Goal: Transaction & Acquisition: Purchase product/service

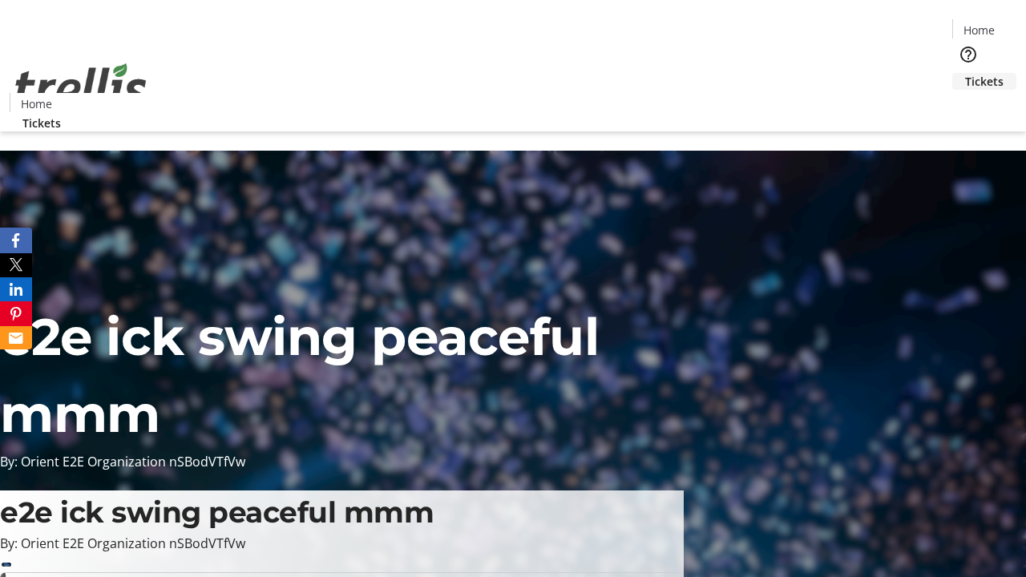
click at [965, 73] on span "Tickets" at bounding box center [984, 81] width 38 height 17
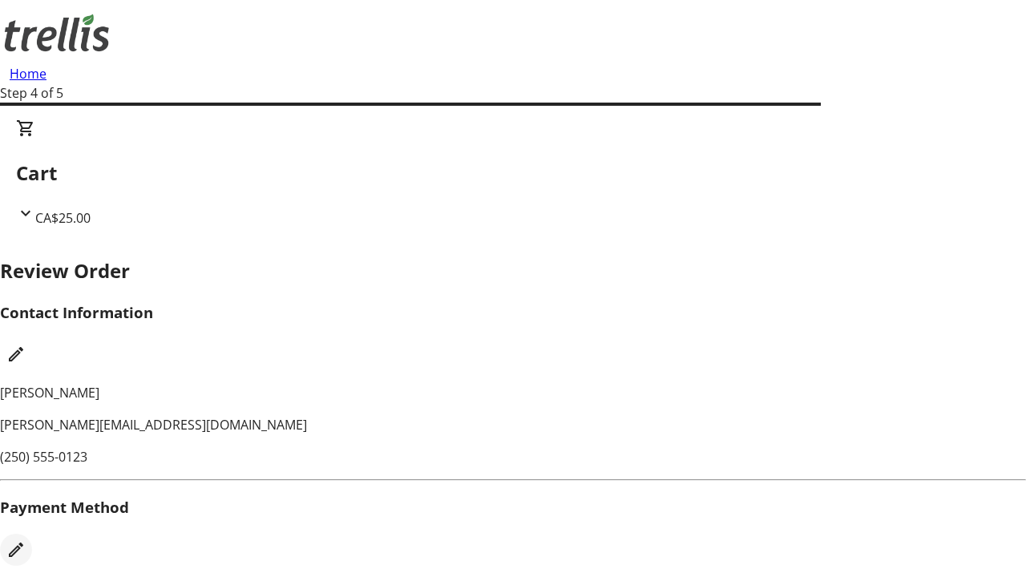
click at [26, 540] on mat-icon "Edit Payment Method" at bounding box center [15, 549] width 19 height 19
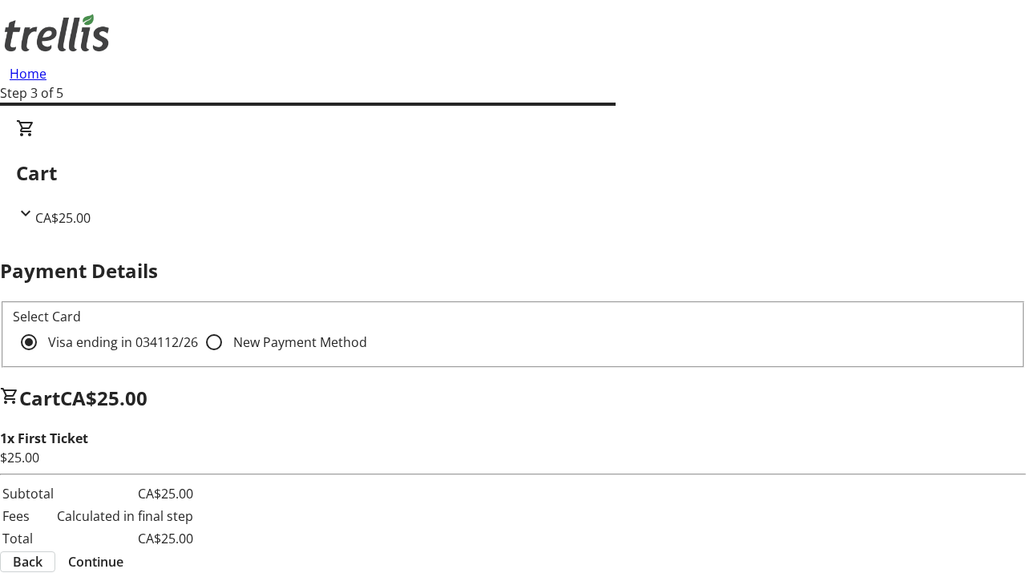
click at [198, 326] on input "New Payment Method" at bounding box center [214, 342] width 32 height 32
radio input "true"
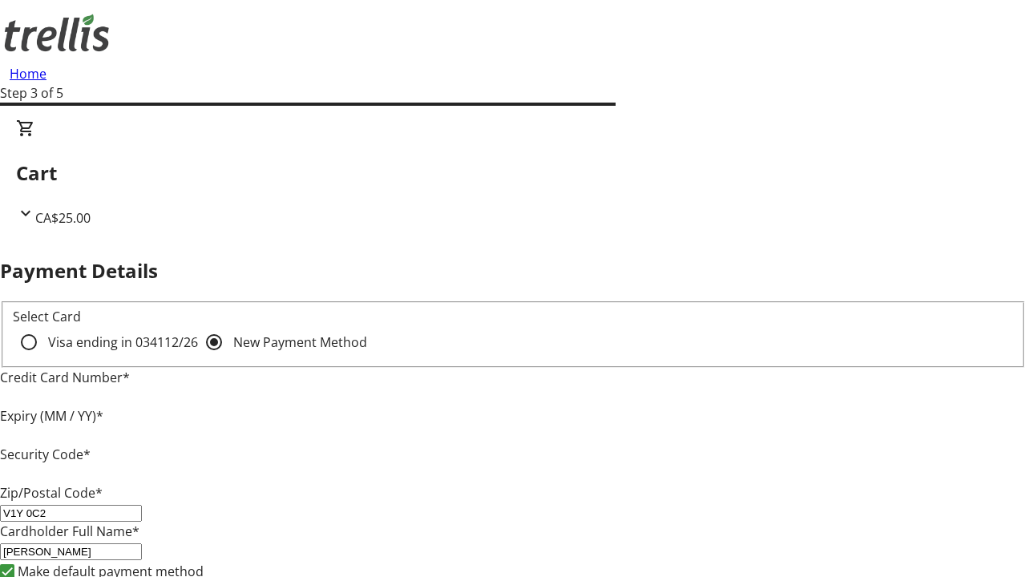
type input "V1Y 0C2"
